Goal: Find specific page/section: Find specific page/section

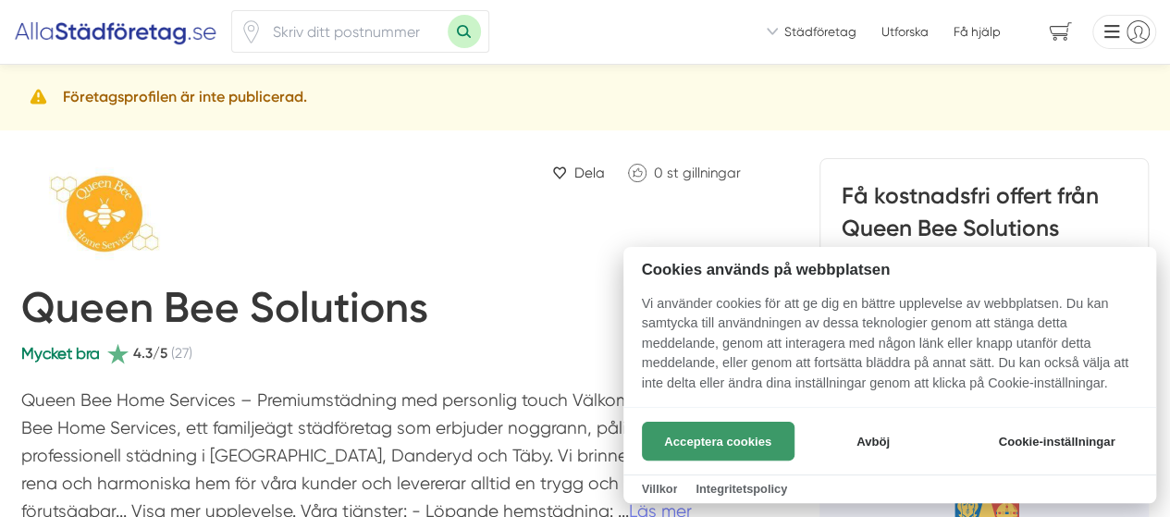
click at [714, 438] on button "Acceptera cookies" at bounding box center [718, 441] width 153 height 39
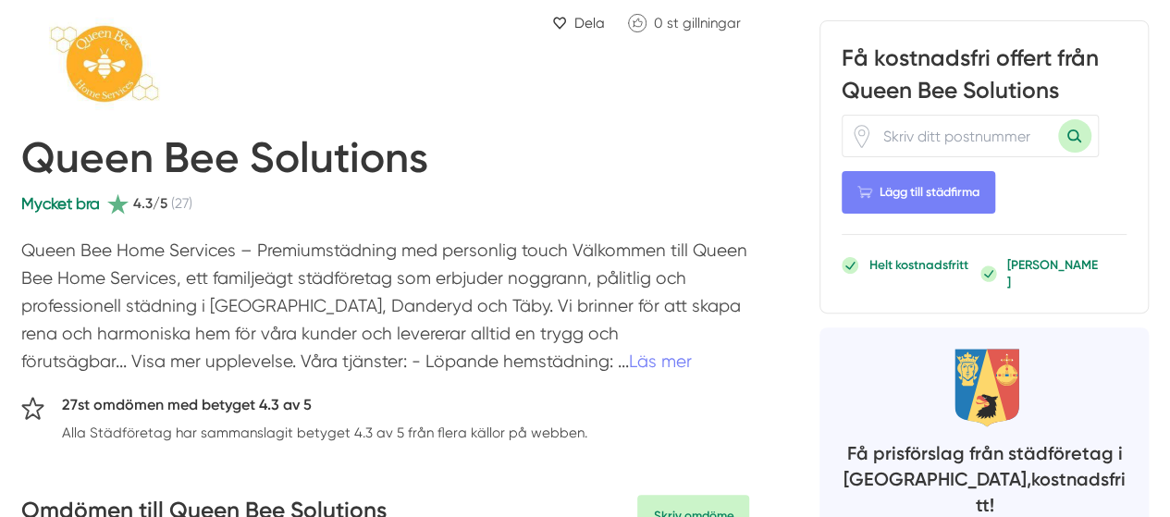
scroll to position [185, 0]
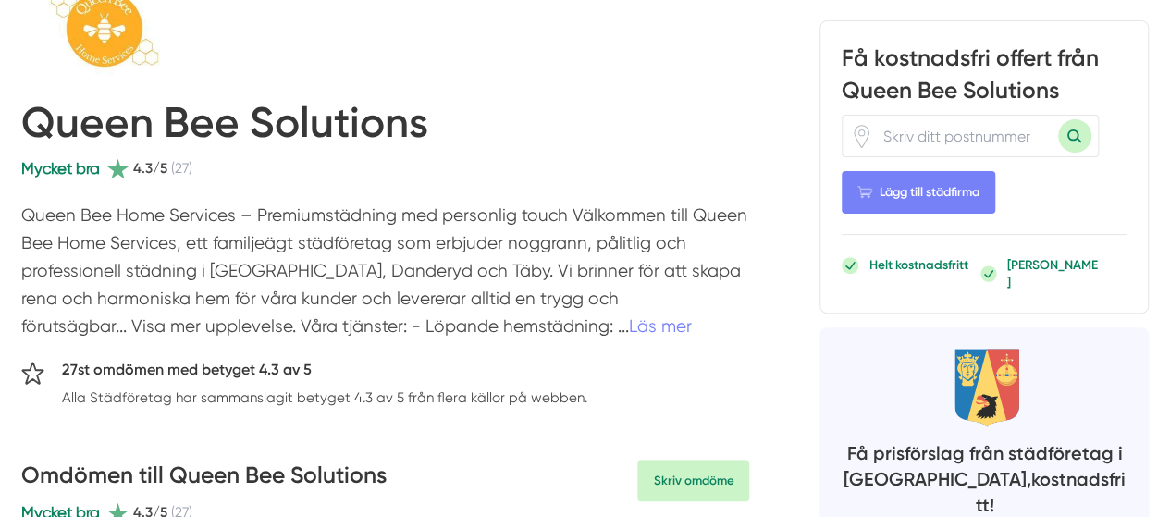
click at [892, 133] on input "number" at bounding box center [965, 137] width 185 height 41
type input "19160"
click at [1073, 135] on button "Sök med postnummer" at bounding box center [1074, 136] width 33 height 33
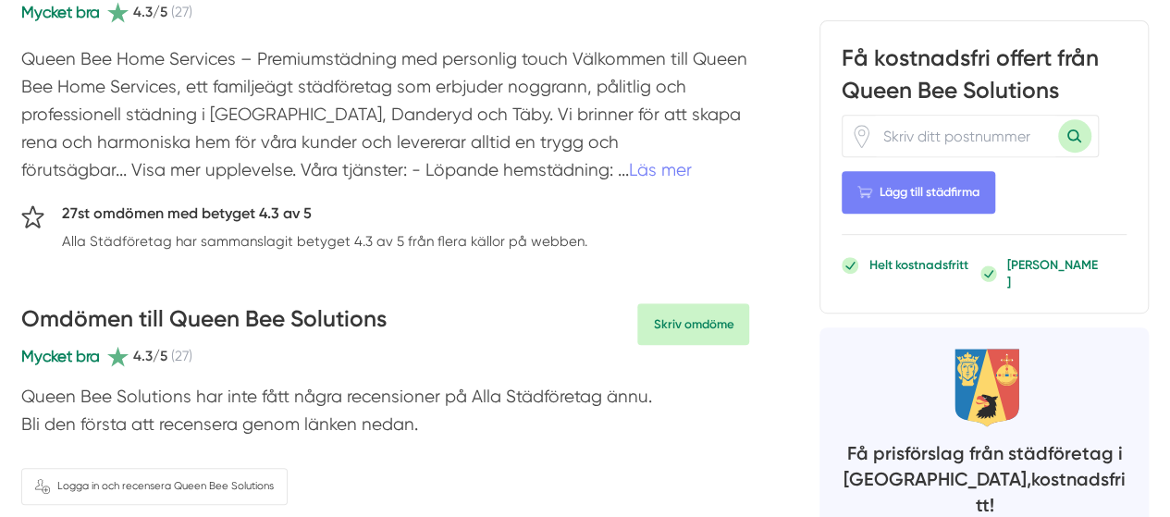
scroll to position [370, 0]
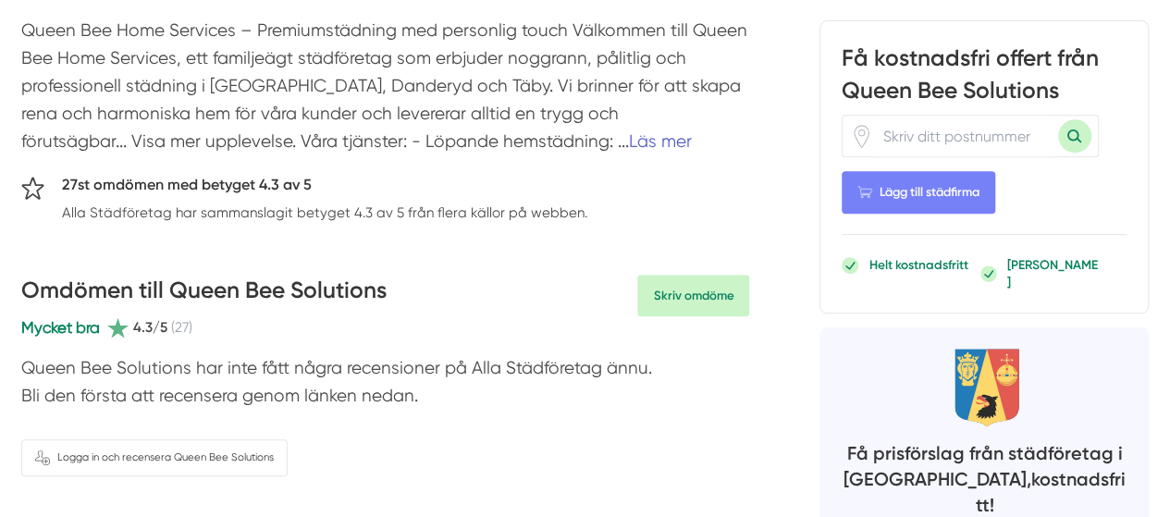
click at [629, 146] on link "Läs mer" at bounding box center [660, 141] width 63 height 20
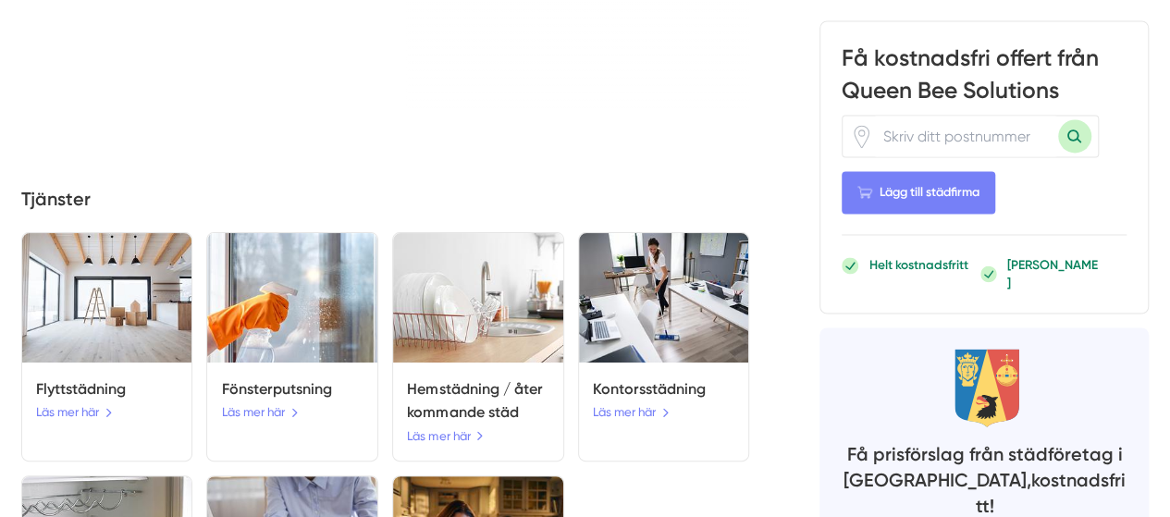
scroll to position [1573, 0]
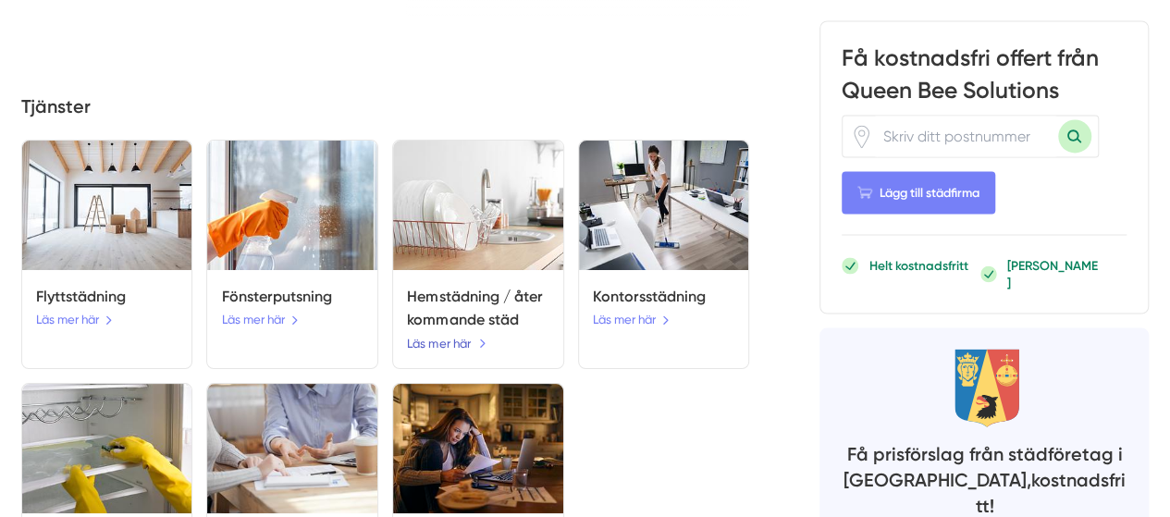
click at [449, 334] on link "Läs mer här" at bounding box center [447, 343] width 80 height 19
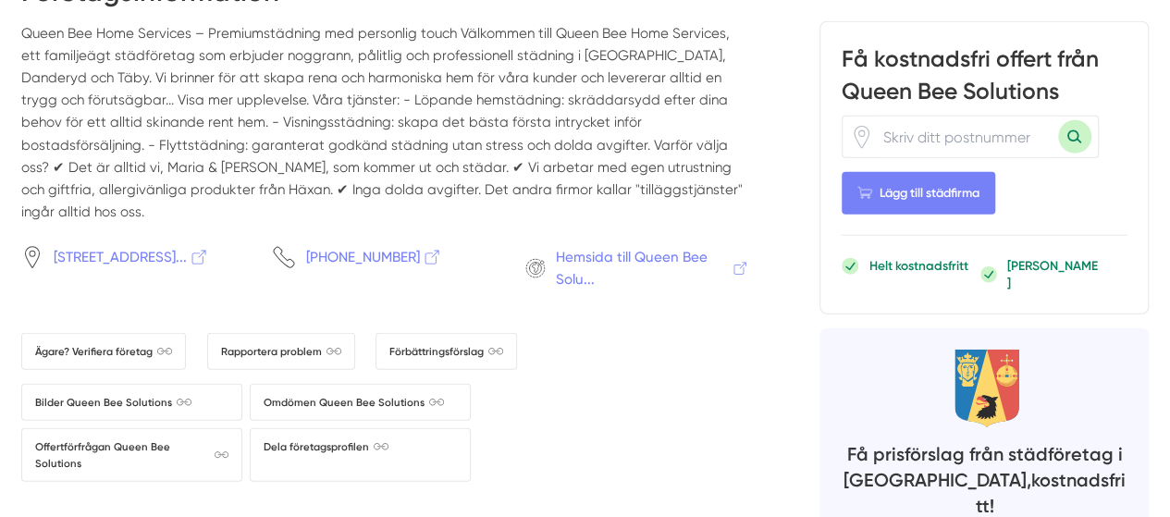
scroll to position [2313, 0]
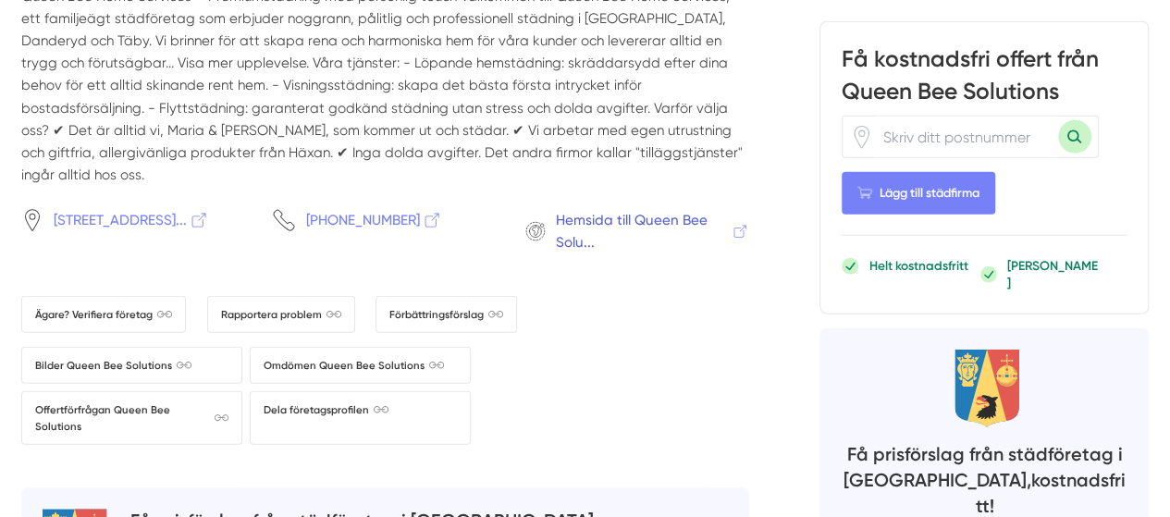
click at [588, 209] on span "Hemsida till Queen Bee Solu..." at bounding box center [652, 231] width 193 height 44
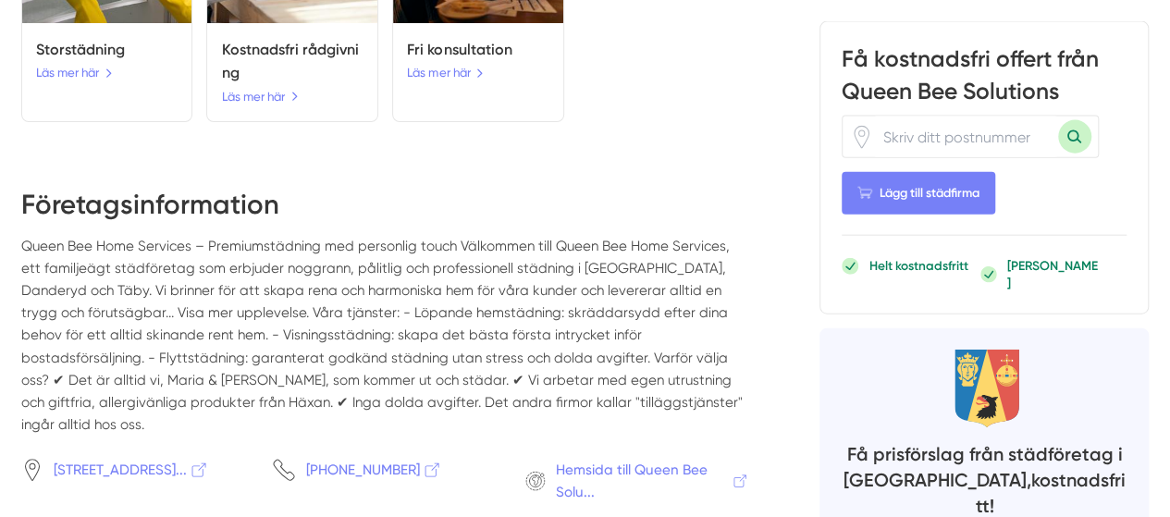
scroll to position [1665, 0]
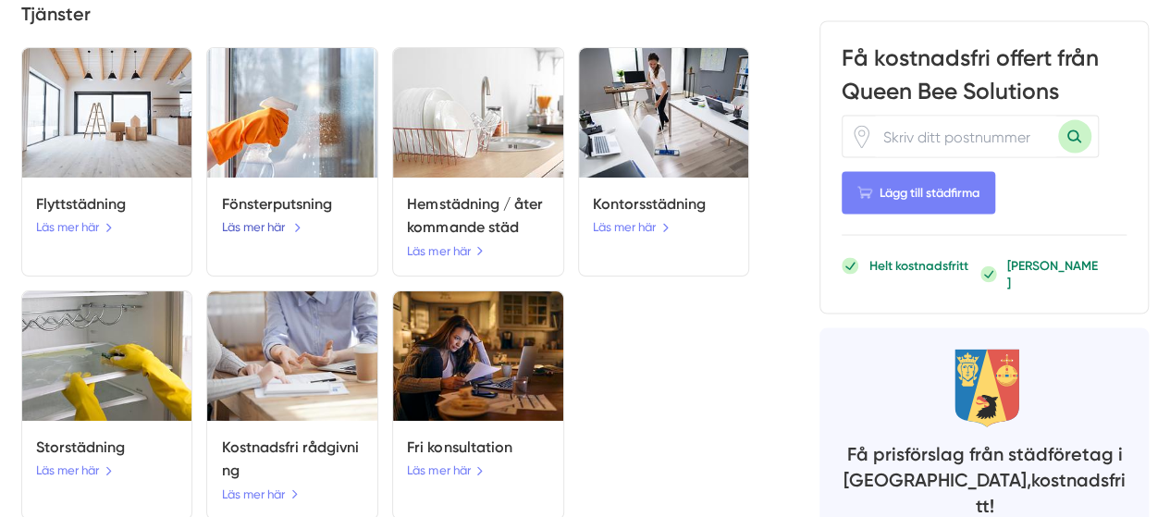
click at [251, 217] on link "Läs mer här" at bounding box center [262, 226] width 80 height 19
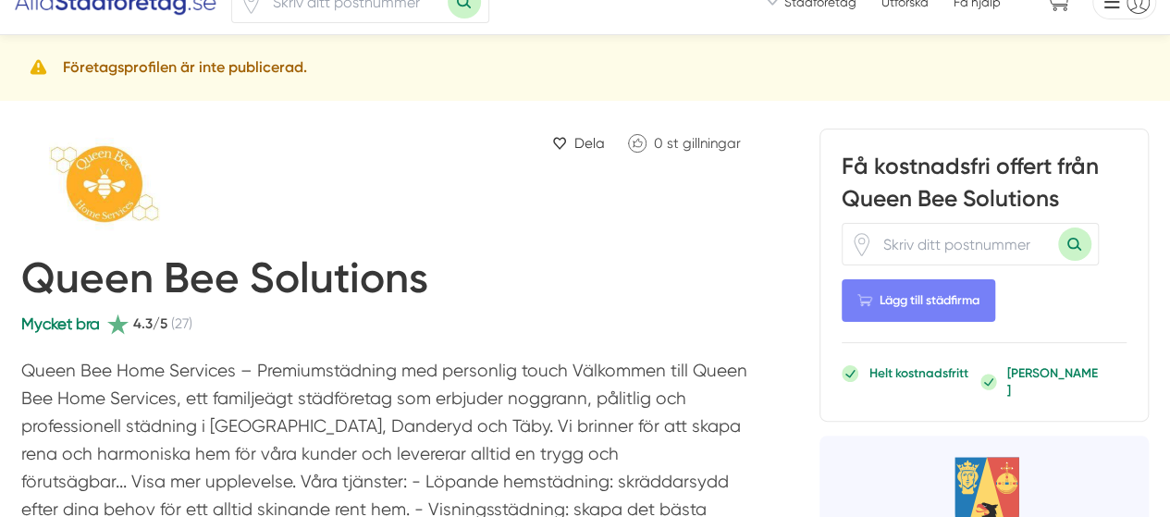
scroll to position [0, 0]
